Goal: Task Accomplishment & Management: Complete application form

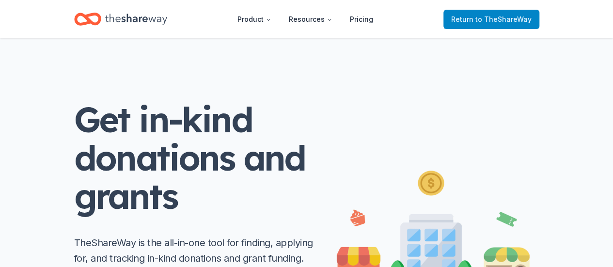
click at [481, 19] on span "to TheShareWay" at bounding box center [503, 19] width 56 height 8
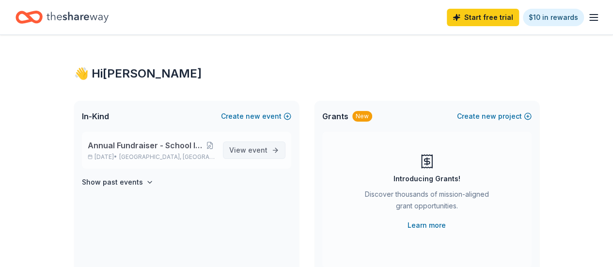
click at [243, 151] on span "View event" at bounding box center [248, 150] width 38 height 12
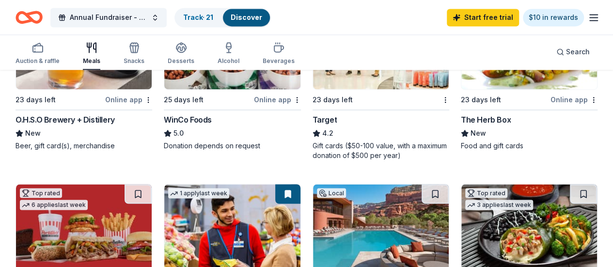
scroll to position [630, 0]
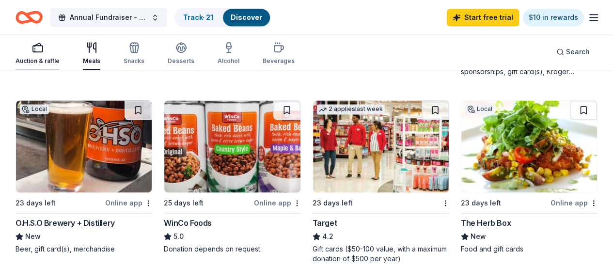
click at [44, 46] on icon "button" at bounding box center [38, 48] width 12 height 12
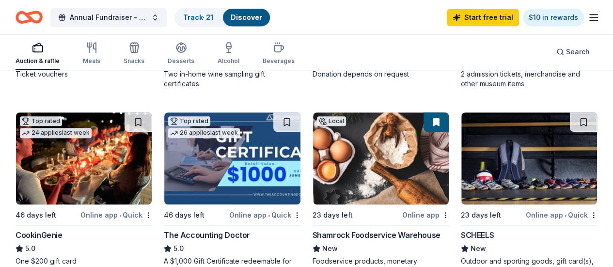
scroll to position [291, 0]
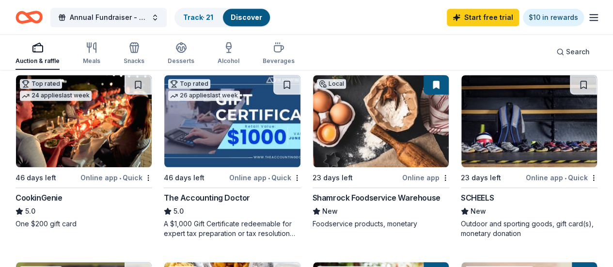
click at [461, 225] on div "Outdoor and sporting goods, gift card(s), monetary donation" at bounding box center [529, 228] width 137 height 19
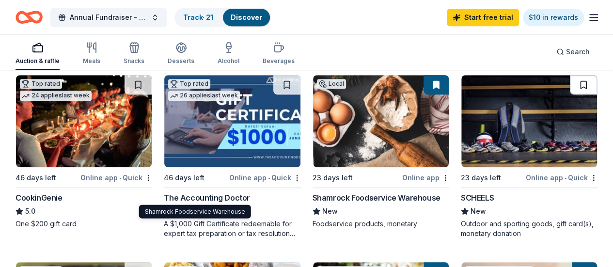
click at [570, 87] on button at bounding box center [583, 84] width 27 height 19
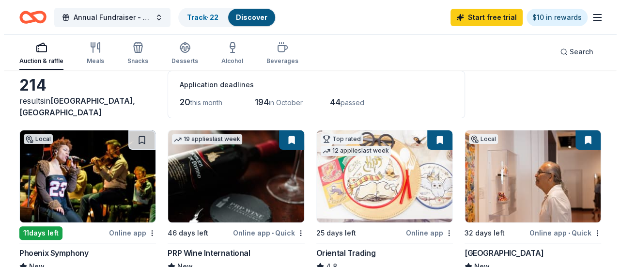
scroll to position [0, 0]
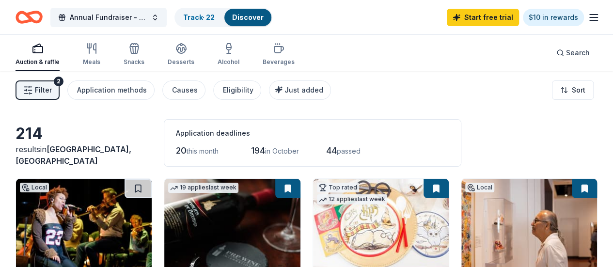
click at [46, 85] on span "Filter" at bounding box center [43, 90] width 17 height 12
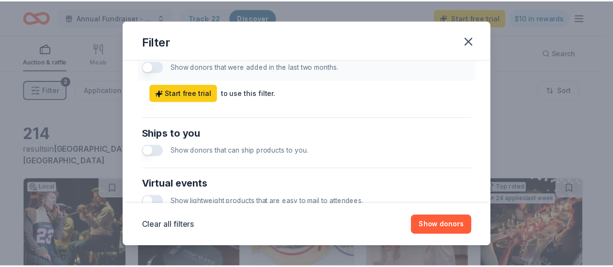
scroll to position [559, 0]
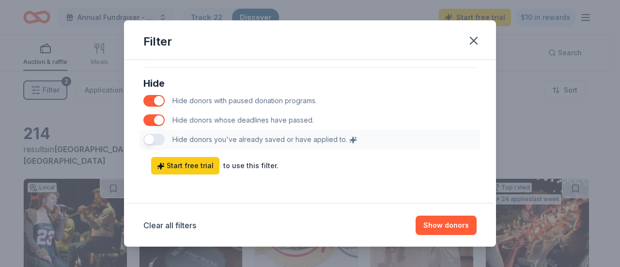
click at [156, 97] on button "button" at bounding box center [153, 101] width 21 height 12
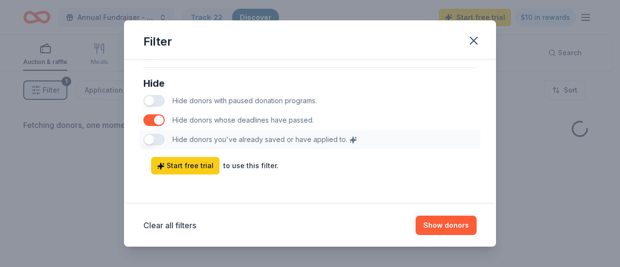
click at [156, 119] on button "button" at bounding box center [153, 120] width 21 height 12
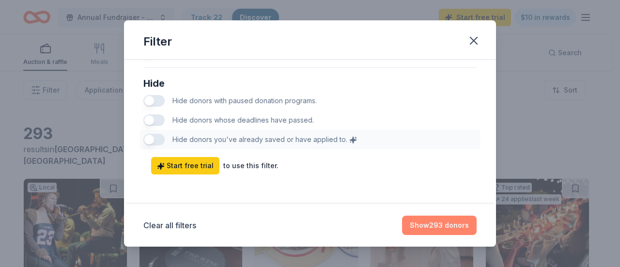
click at [432, 225] on button "Show 293 donors" at bounding box center [439, 225] width 75 height 19
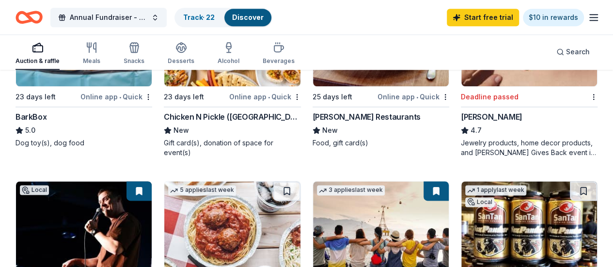
scroll to position [533, 0]
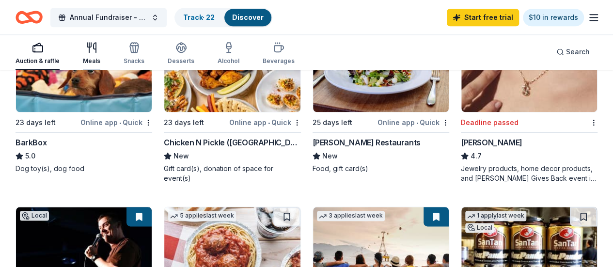
click at [100, 56] on div "Meals" at bounding box center [91, 53] width 17 height 23
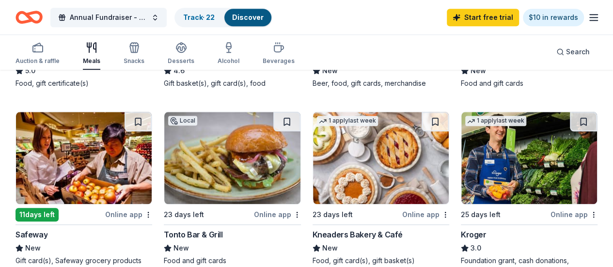
scroll to position [320, 0]
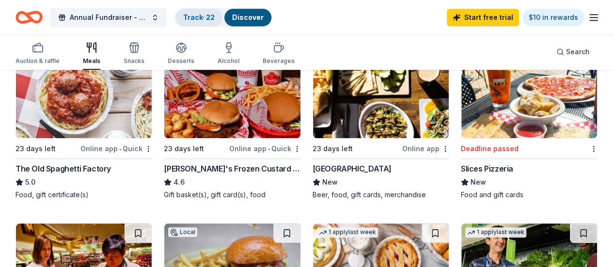
click at [200, 20] on link "Track · 22" at bounding box center [198, 17] width 31 height 8
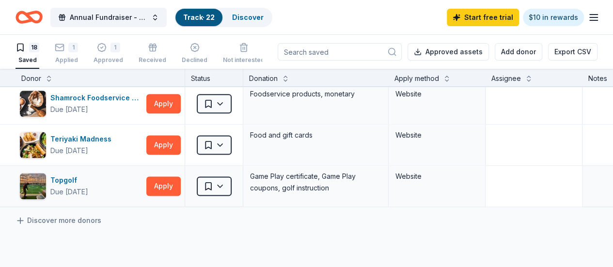
scroll to position [678, 0]
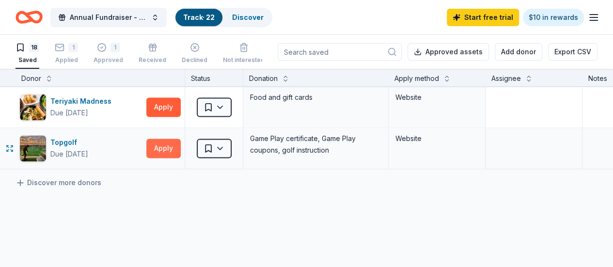
click at [163, 144] on button "Apply" at bounding box center [163, 148] width 34 height 19
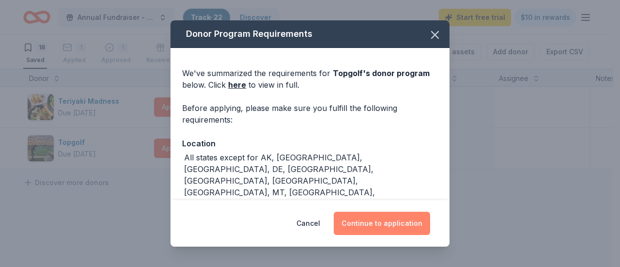
click at [376, 225] on button "Continue to application" at bounding box center [382, 223] width 96 height 23
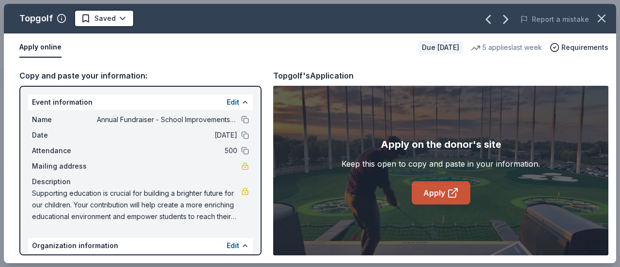
click at [431, 199] on link "Apply" at bounding box center [441, 192] width 59 height 23
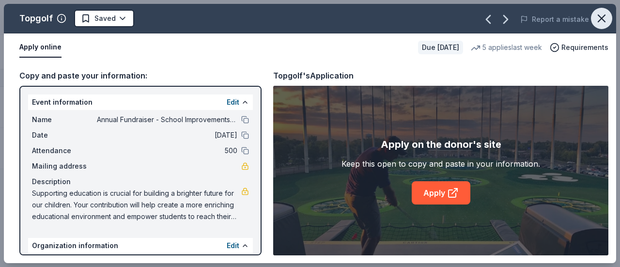
click at [603, 17] on icon "button" at bounding box center [601, 18] width 7 height 7
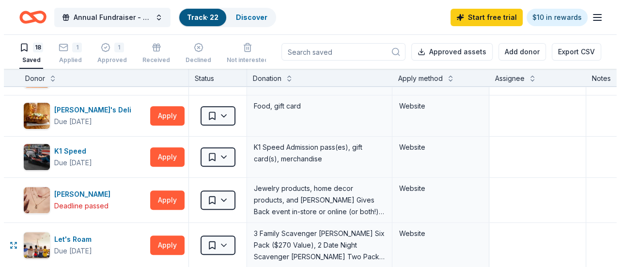
scroll to position [194, 0]
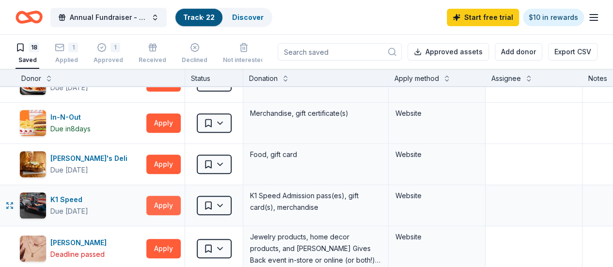
click at [175, 202] on button "Apply" at bounding box center [163, 205] width 34 height 19
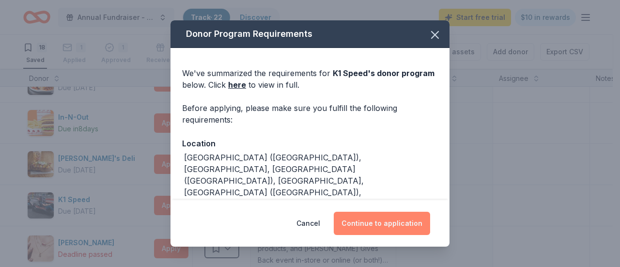
click at [380, 228] on button "Continue to application" at bounding box center [382, 223] width 96 height 23
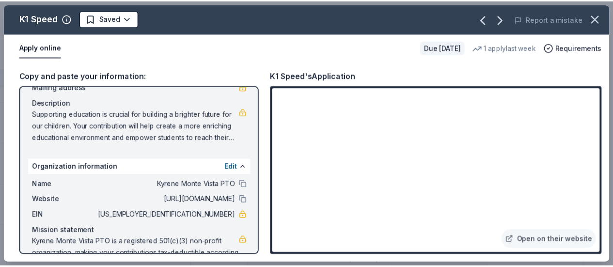
scroll to position [108, 0]
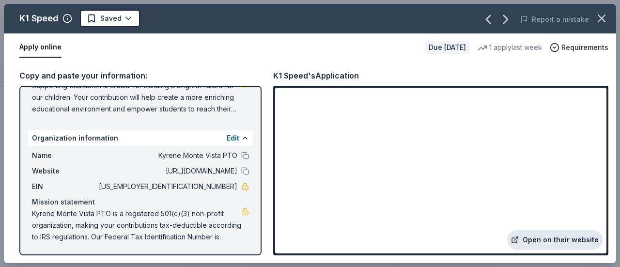
click at [559, 240] on link "Open on their website" at bounding box center [554, 239] width 95 height 19
click at [603, 15] on icon "button" at bounding box center [602, 19] width 14 height 14
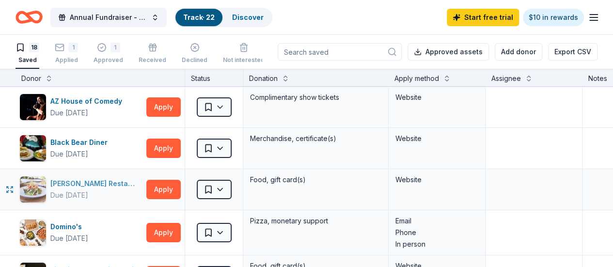
scroll to position [0, 0]
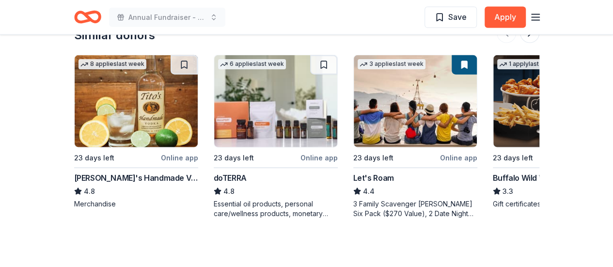
scroll to position [1115, 0]
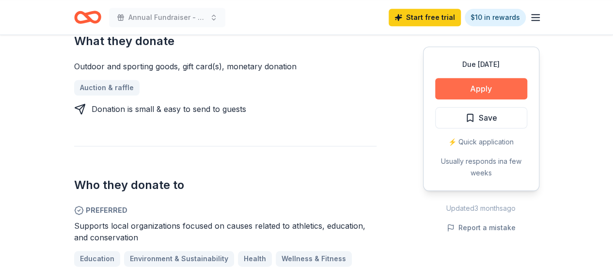
click at [493, 91] on button "Apply" at bounding box center [481, 88] width 92 height 21
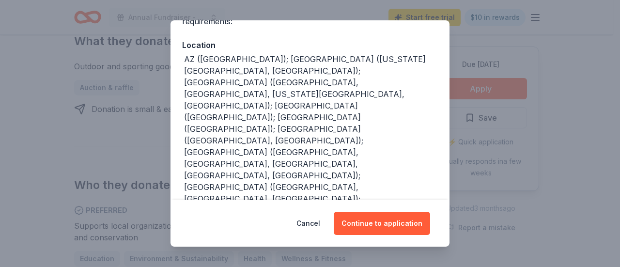
scroll to position [185, 0]
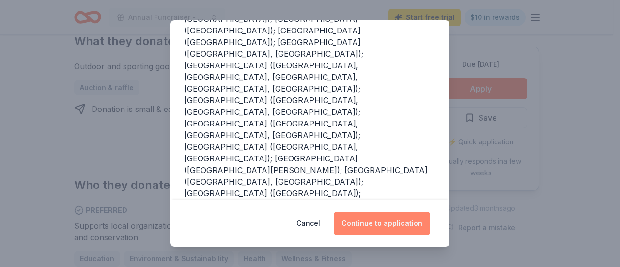
click at [363, 222] on button "Continue to application" at bounding box center [382, 223] width 96 height 23
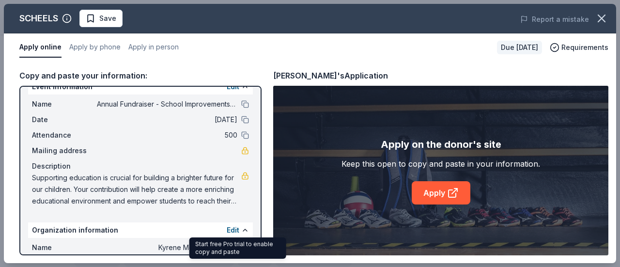
scroll to position [0, 0]
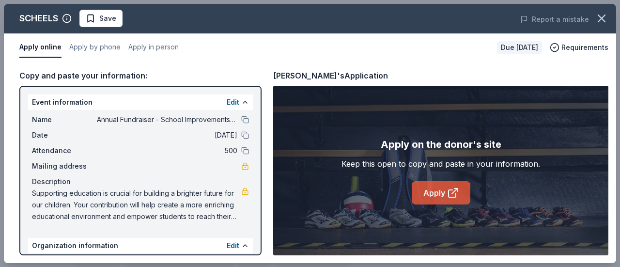
click at [435, 189] on link "Apply" at bounding box center [441, 192] width 59 height 23
